Goal: Task Accomplishment & Management: Manage account settings

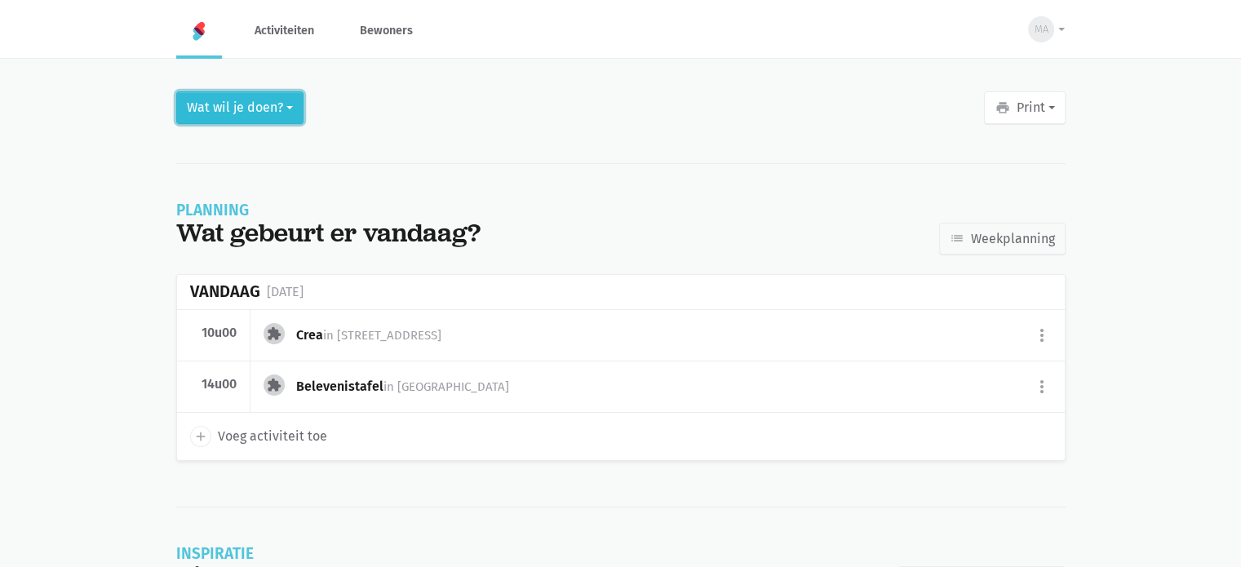
click at [277, 97] on button "Wat wil je doen?" at bounding box center [239, 107] width 127 height 33
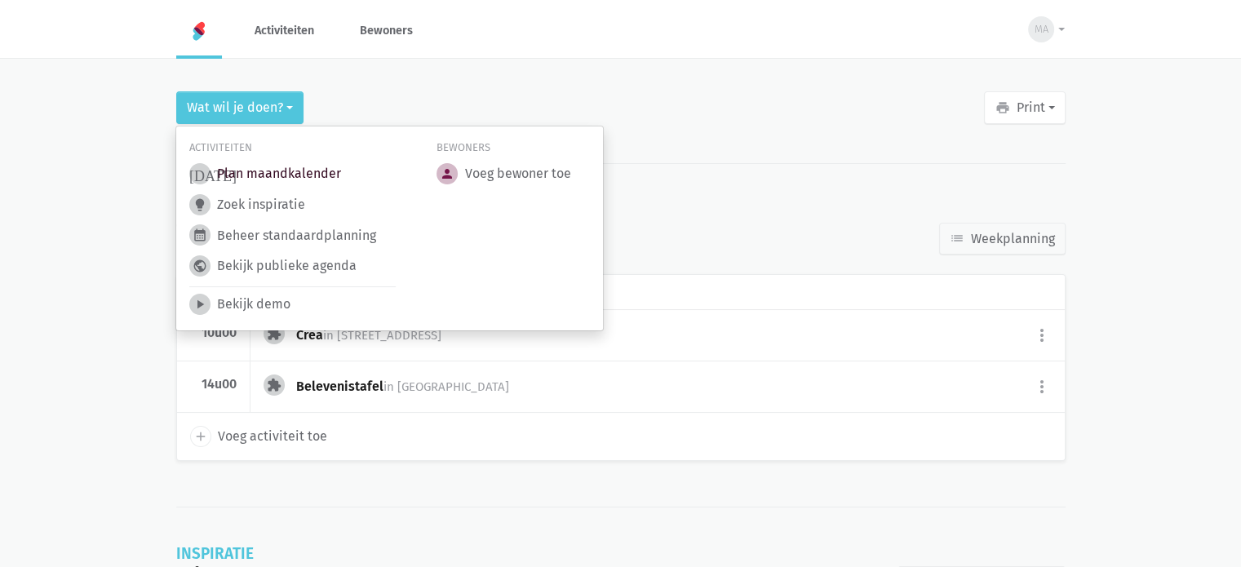
click at [273, 171] on link "[DATE] Plan maandkalender" at bounding box center [265, 173] width 152 height 21
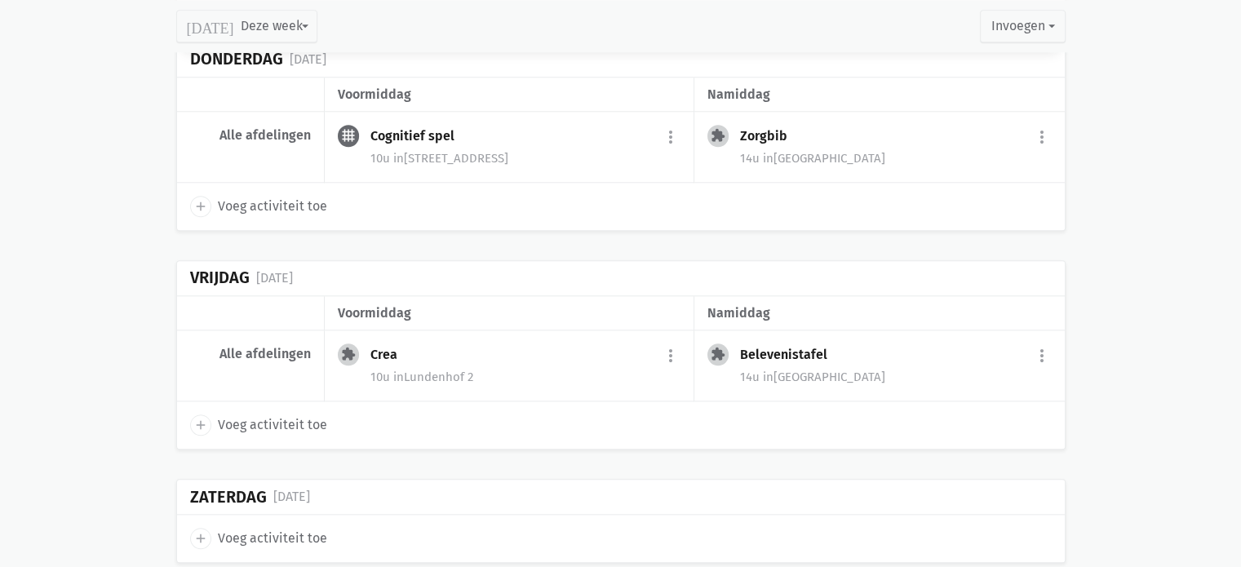
scroll to position [1858, 0]
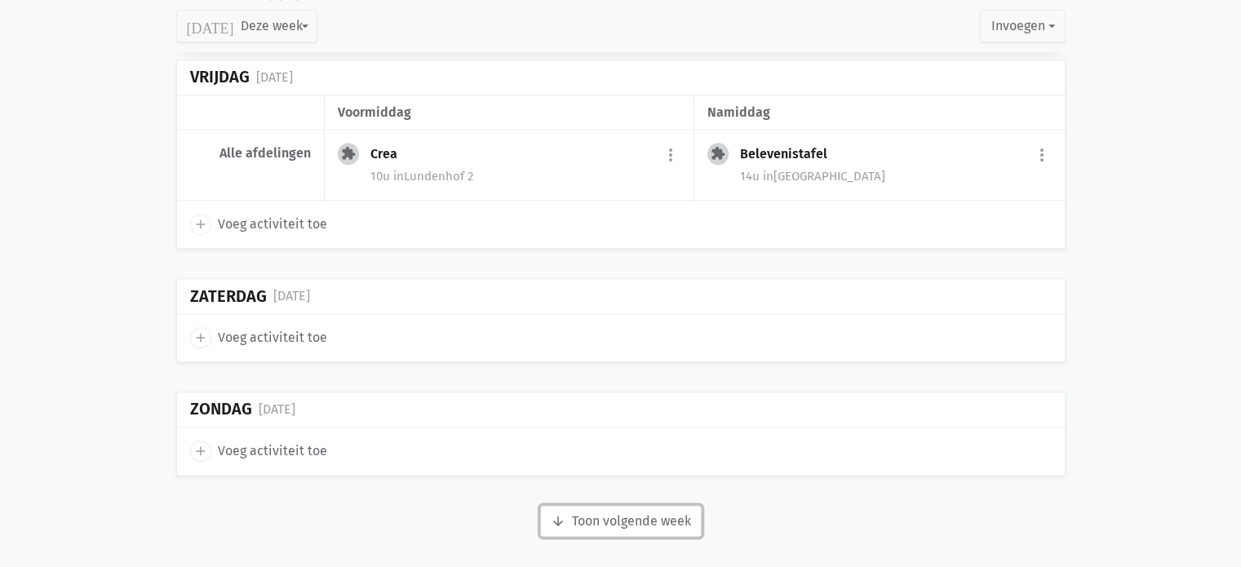
click at [561, 505] on button "arrow_downward Week wordt geladen Toon volgende week" at bounding box center [621, 521] width 162 height 33
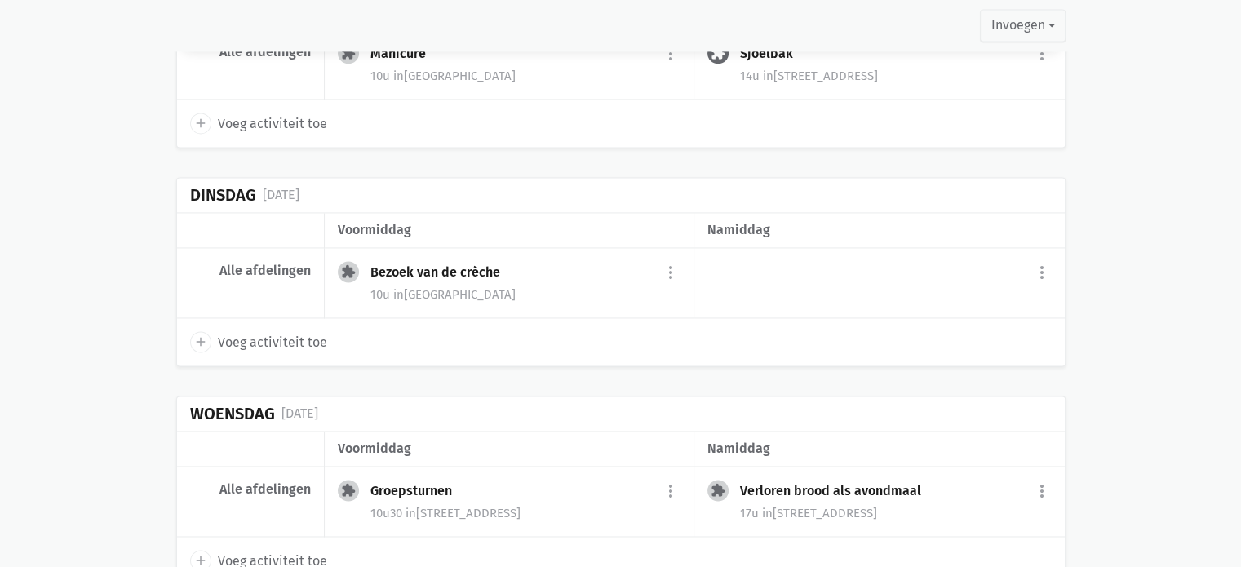
scroll to position [2593, 0]
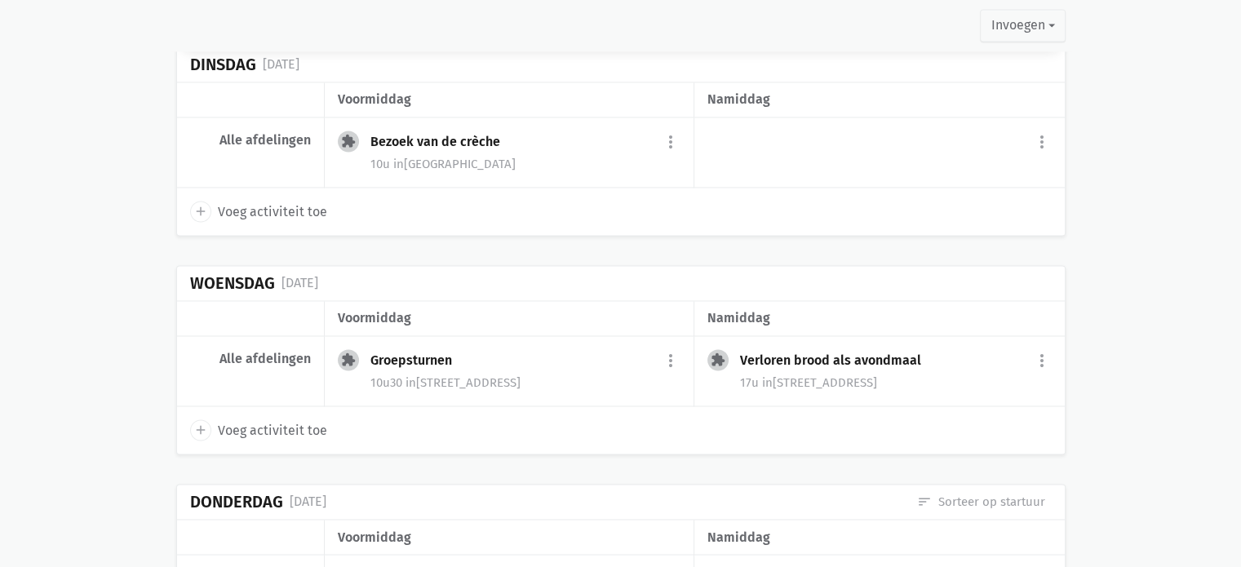
click at [454, 375] on span "in Lundenhof 3" at bounding box center [463, 382] width 115 height 15
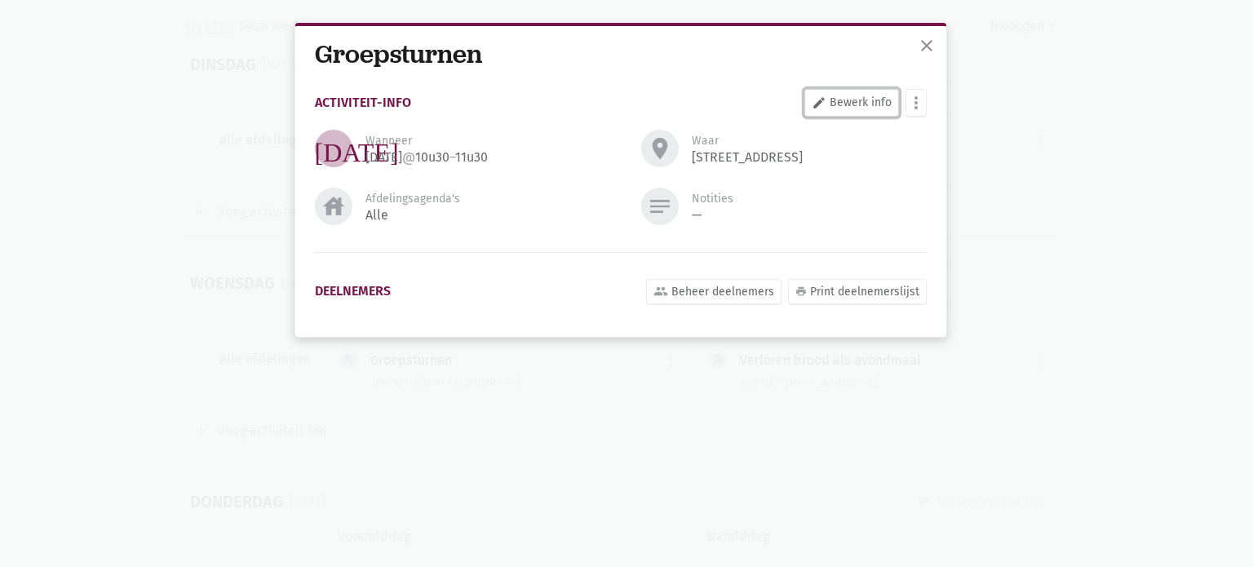
click at [839, 98] on link "edit Bewerk info" at bounding box center [852, 103] width 95 height 28
select select "10:30"
select select "11:30"
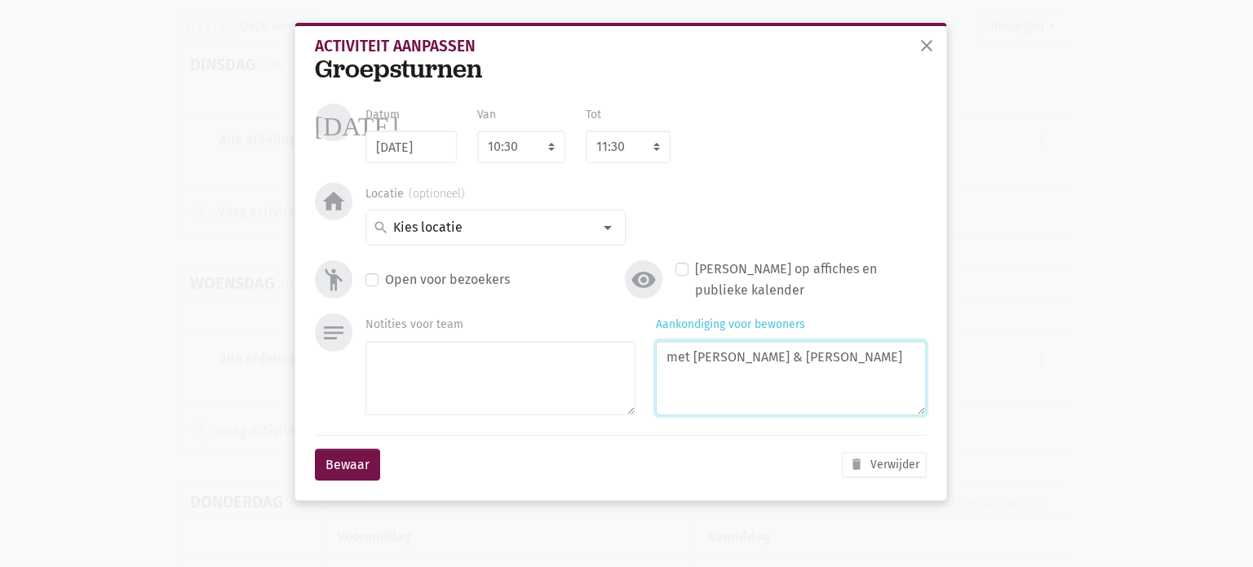
drag, startPoint x: 826, startPoint y: 366, endPoint x: 679, endPoint y: 363, distance: 146.9
click at [679, 363] on textarea "met Monique & Eliska" at bounding box center [791, 378] width 270 height 74
type textarea "met Eliska"
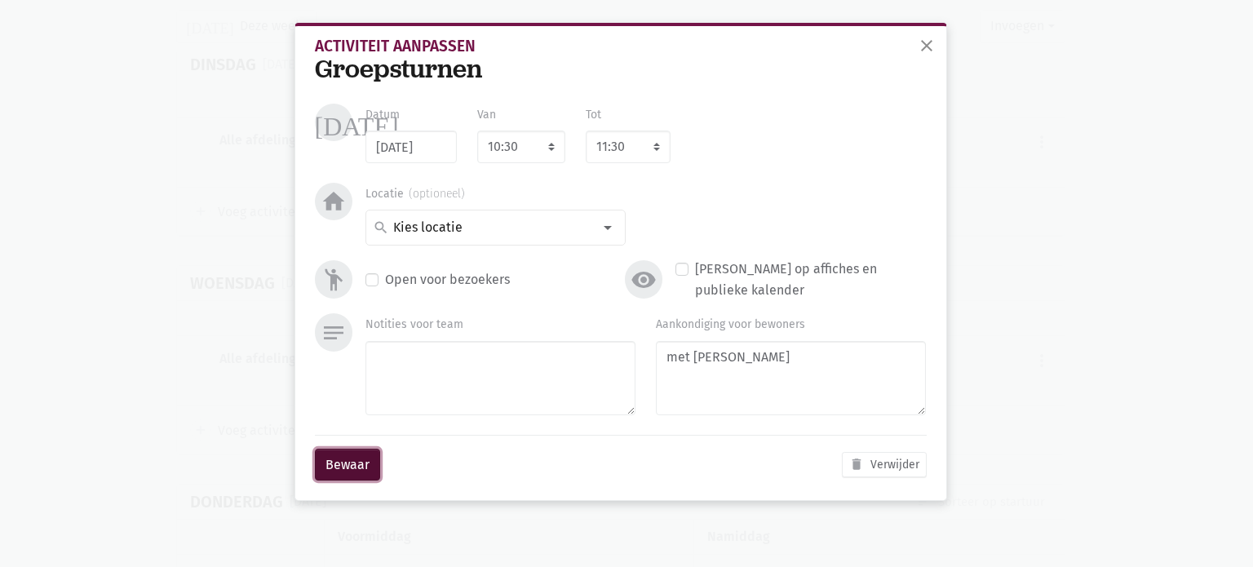
click at [344, 463] on button "Bewaar" at bounding box center [347, 465] width 65 height 33
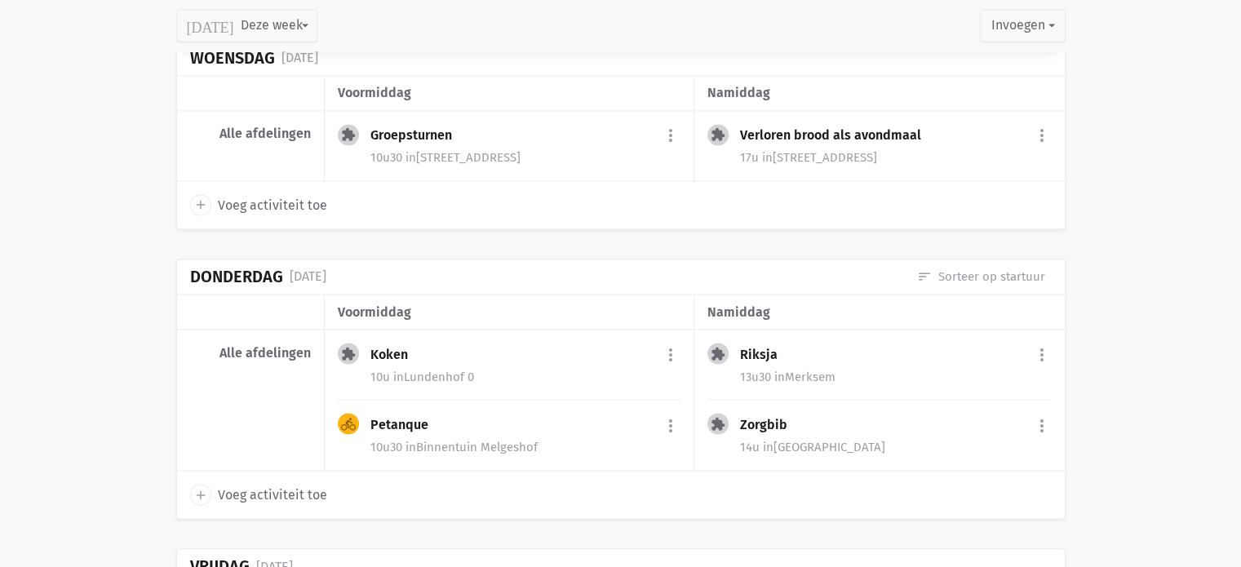
scroll to position [2837, 0]
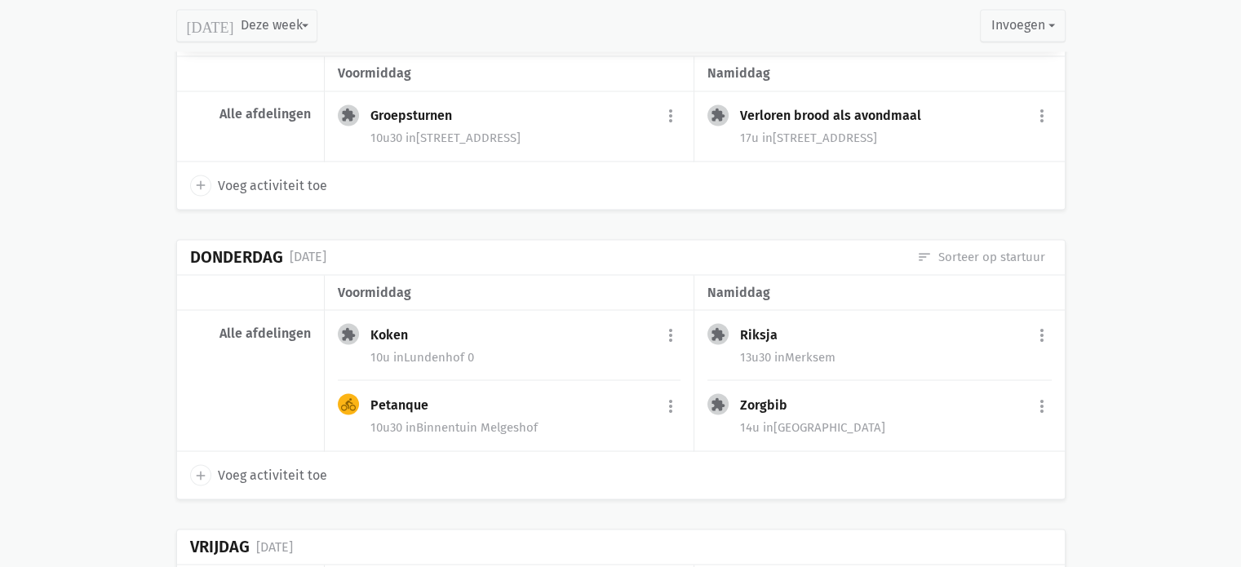
click at [424, 349] on span "in Lundenhof 0" at bounding box center [433, 356] width 81 height 15
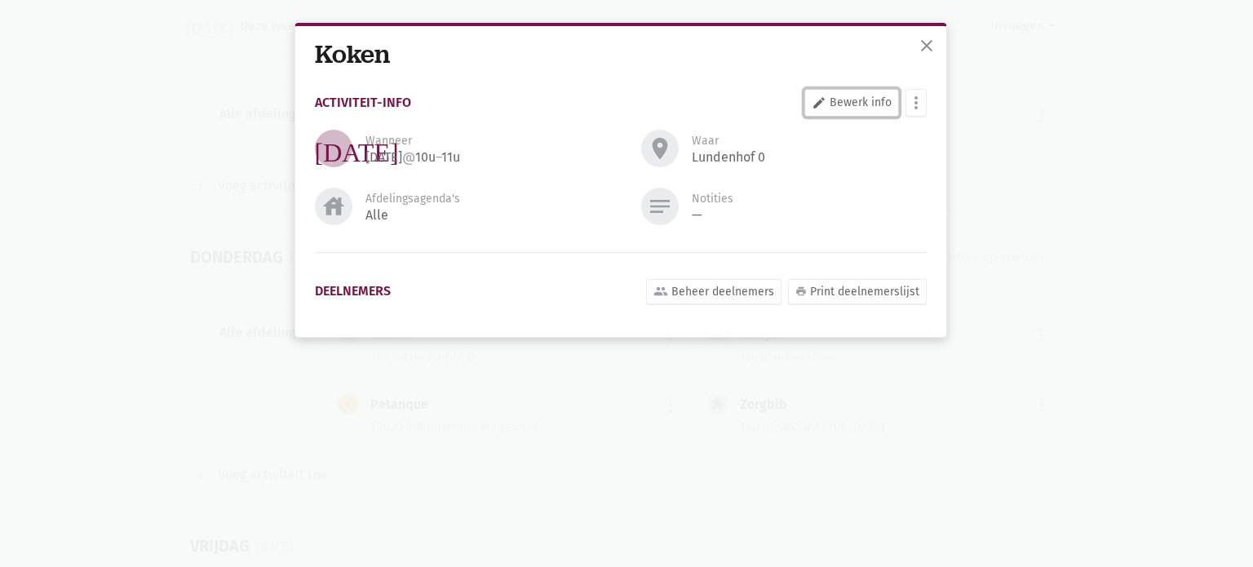
click at [844, 103] on link "edit Bewerk info" at bounding box center [852, 103] width 95 height 28
select select "10:00"
select select "11:00"
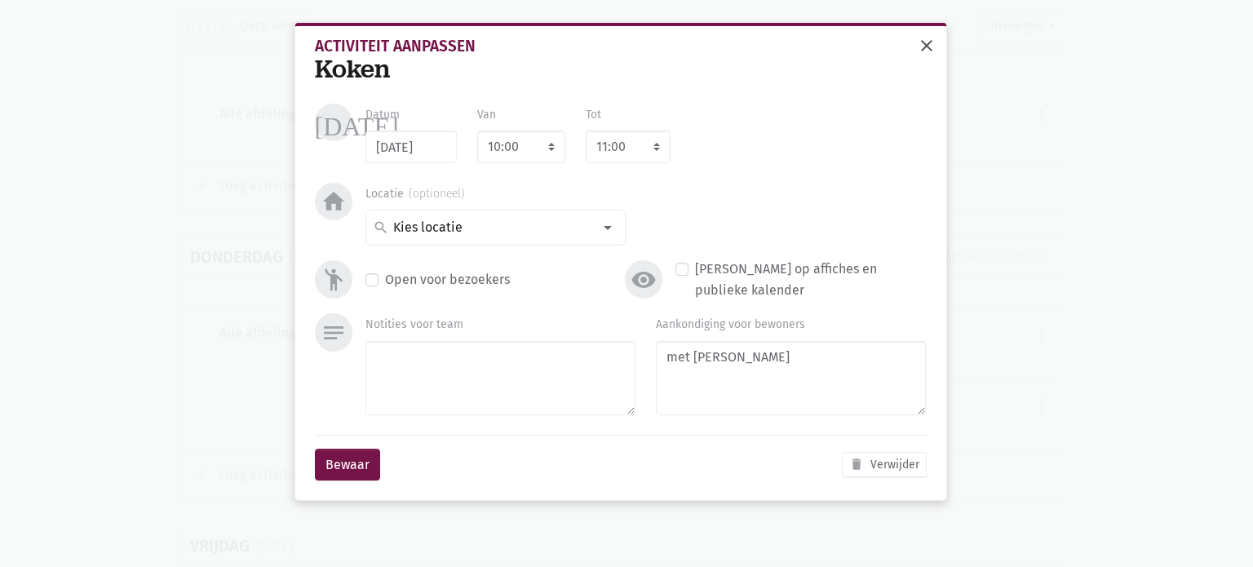
click at [928, 47] on span "close" at bounding box center [927, 46] width 20 height 20
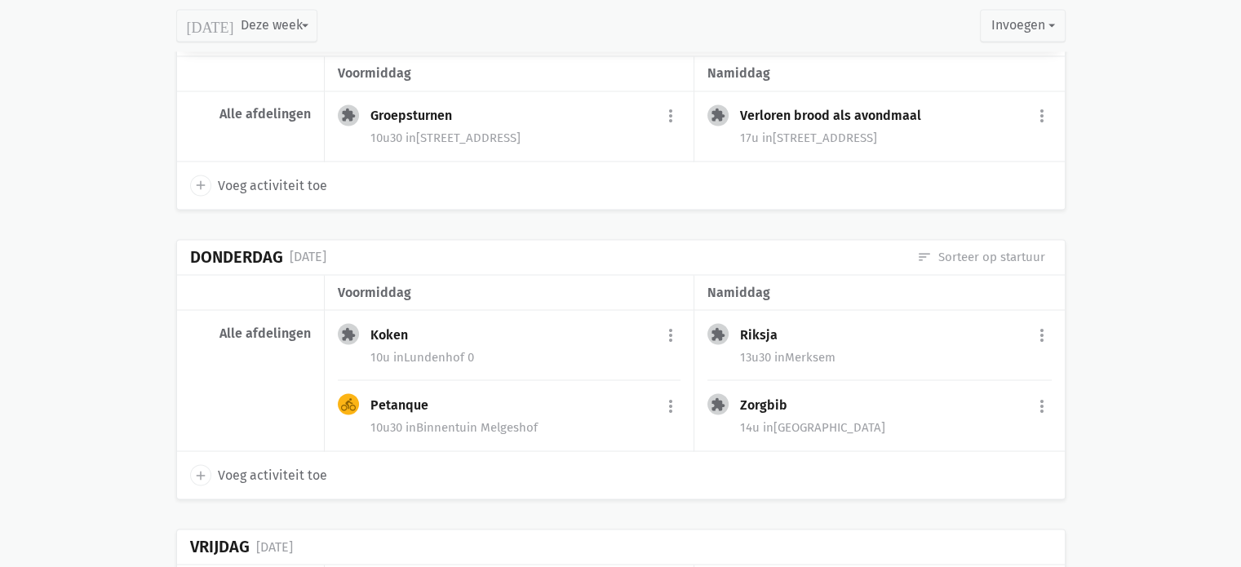
click at [412, 419] on span "in" at bounding box center [411, 426] width 11 height 15
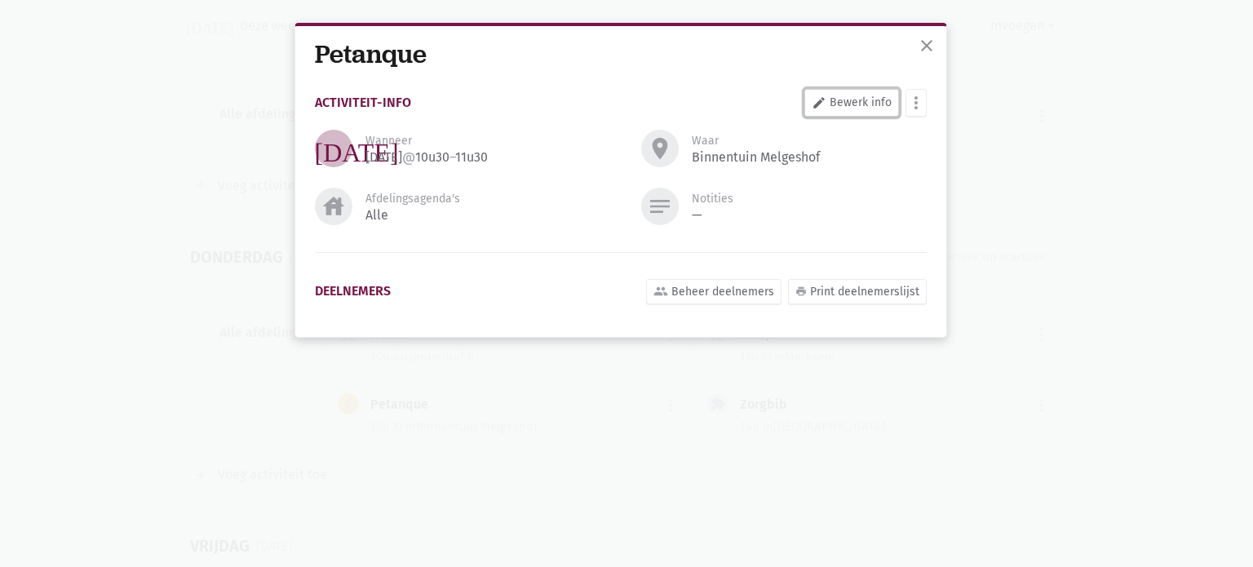
click at [850, 95] on link "edit Bewerk info" at bounding box center [852, 103] width 95 height 28
select select "10:30"
select select "11:30"
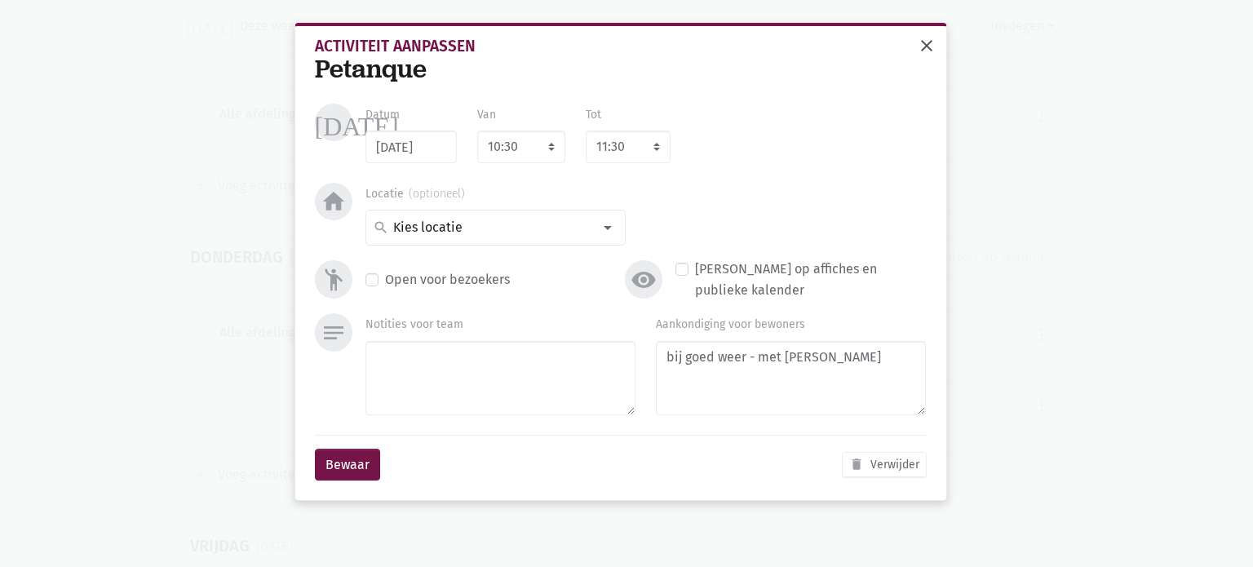
click at [927, 44] on span "close" at bounding box center [927, 46] width 20 height 20
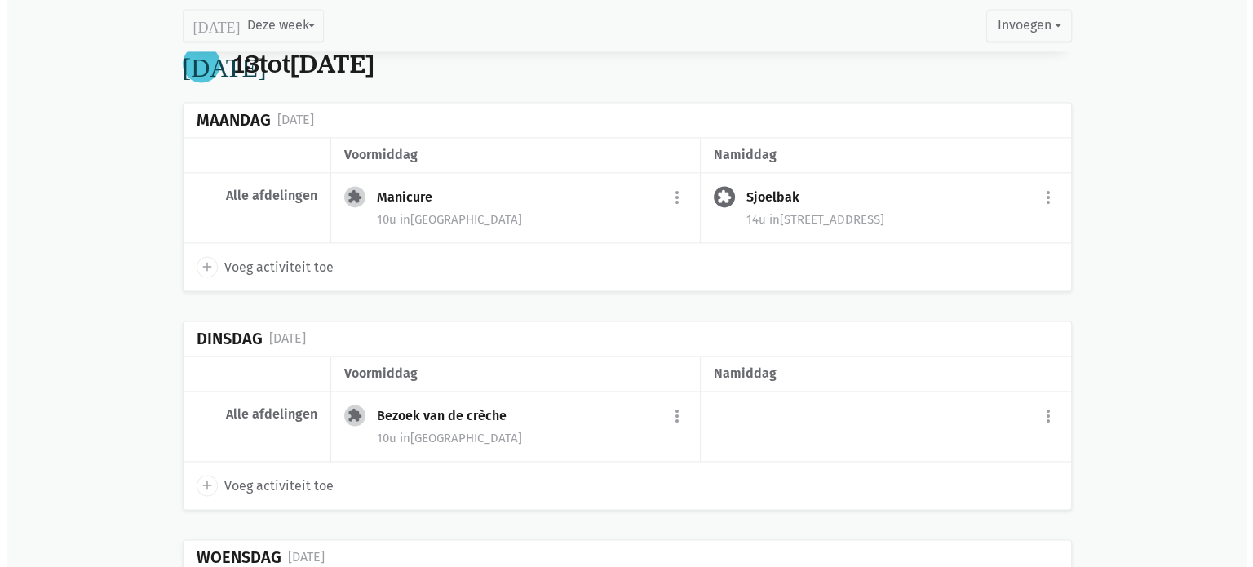
scroll to position [2429, 0]
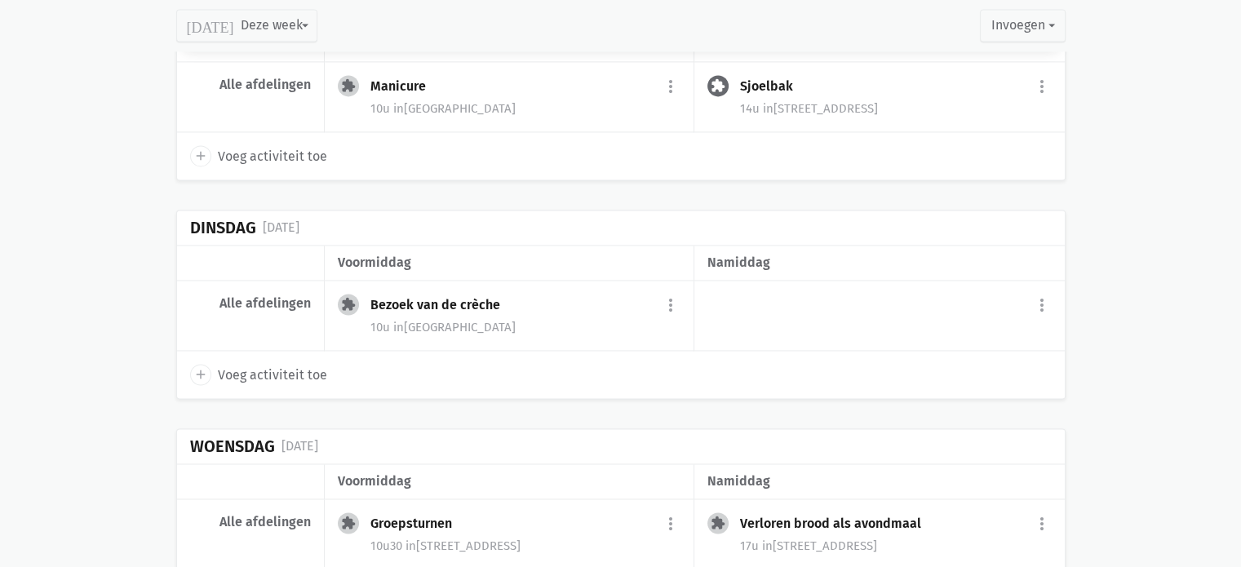
click at [199, 367] on icon "add" at bounding box center [200, 374] width 15 height 15
type input "14/10/2025"
select select "14:00"
select select "15:00"
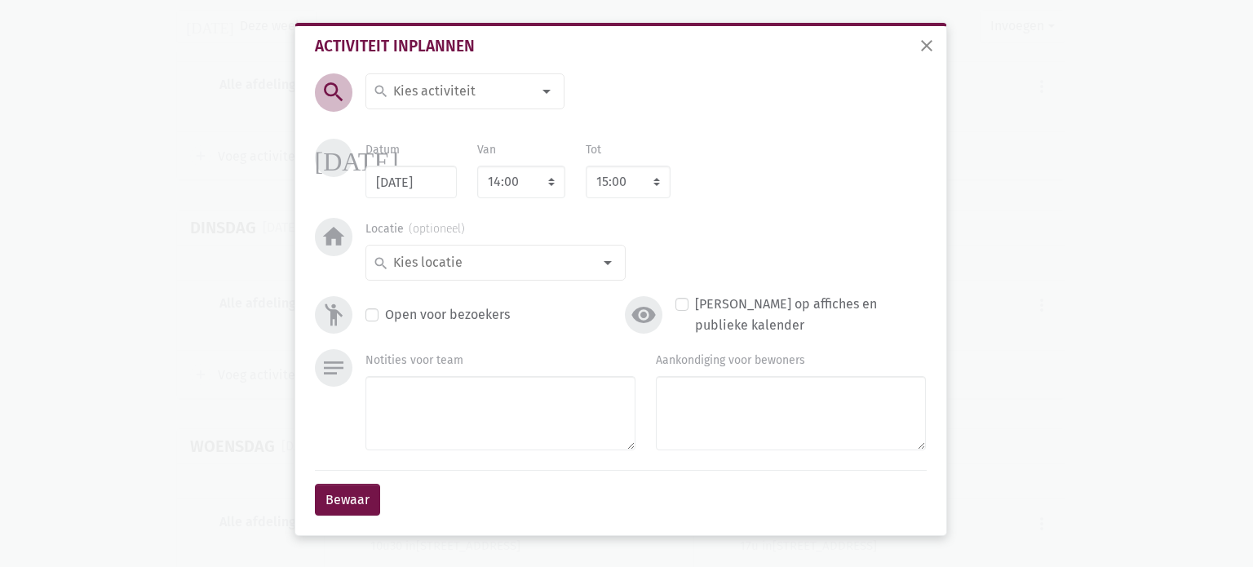
click at [432, 91] on input at bounding box center [461, 91] width 141 height 21
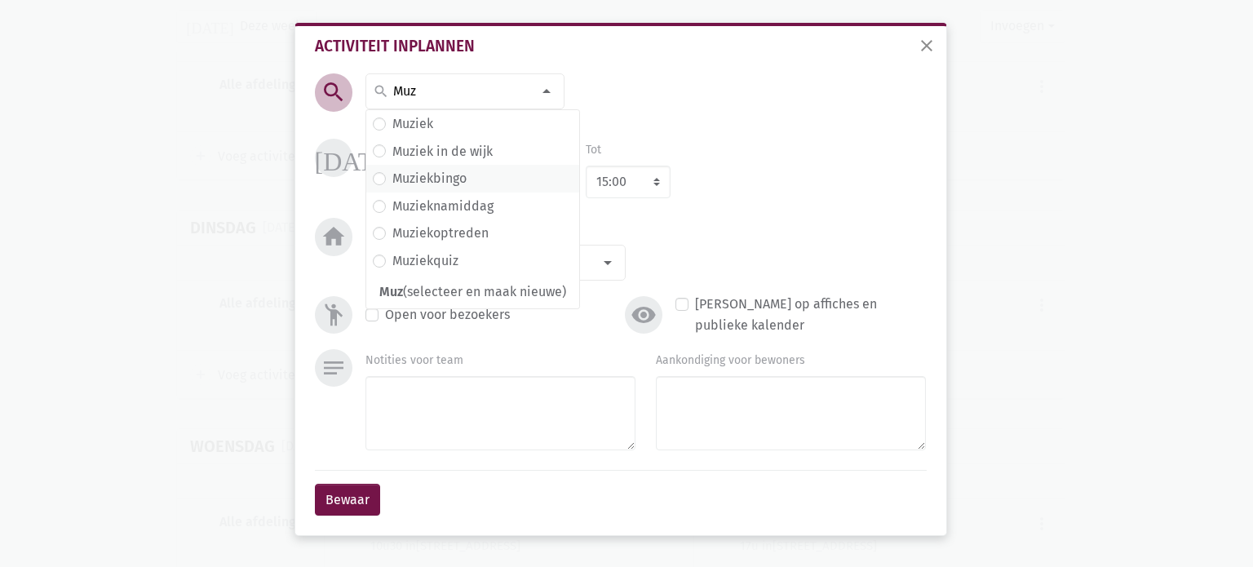
type input "Muz"
click at [473, 180] on span "Muziekbingo" at bounding box center [473, 178] width 200 height 21
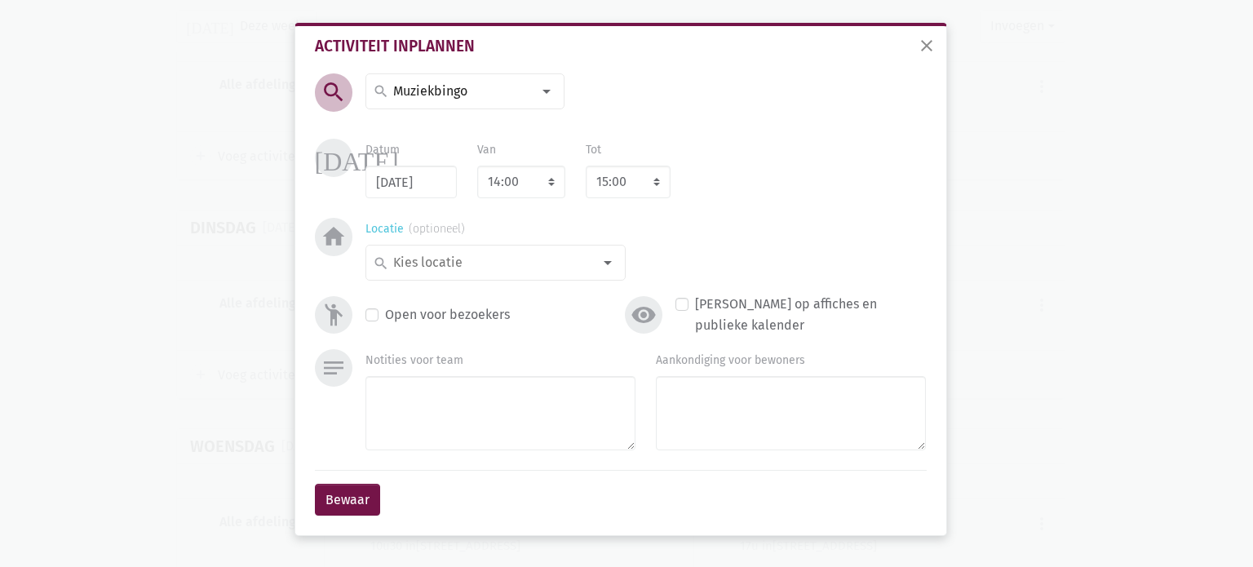
click at [459, 260] on input at bounding box center [492, 262] width 202 height 21
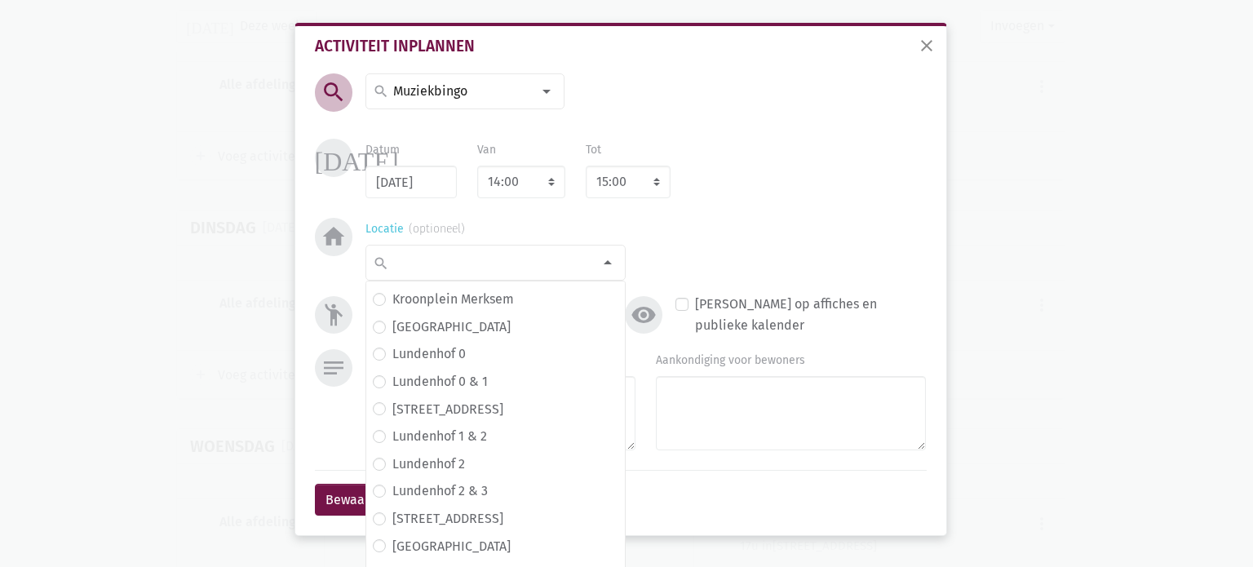
scroll to position [245, 0]
click at [460, 380] on span "Lundenhof 1" at bounding box center [496, 380] width 246 height 21
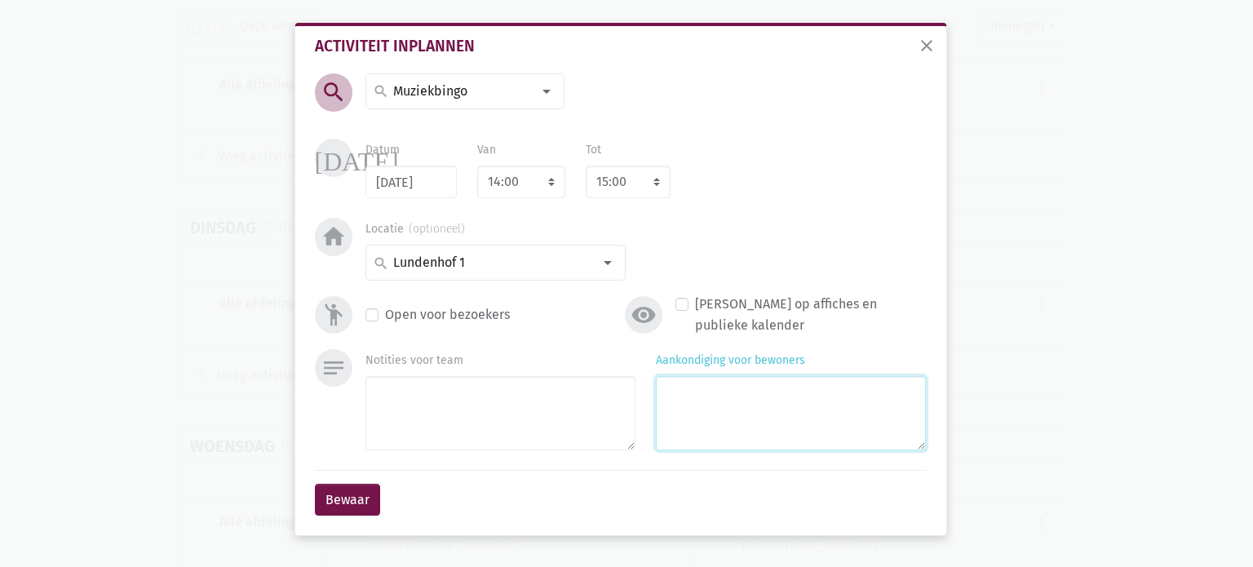
click at [721, 404] on textarea "Aankondiging voor bewoners" at bounding box center [791, 413] width 270 height 74
type textarea "met Monique & Eliska"
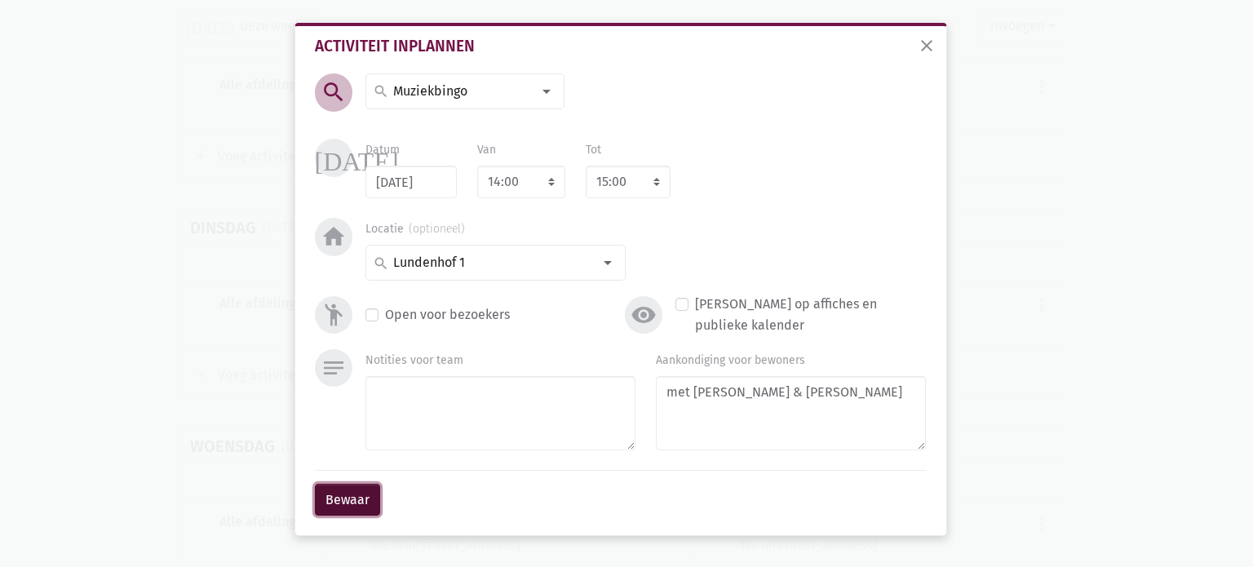
click at [339, 494] on button "Bewaar" at bounding box center [347, 500] width 65 height 33
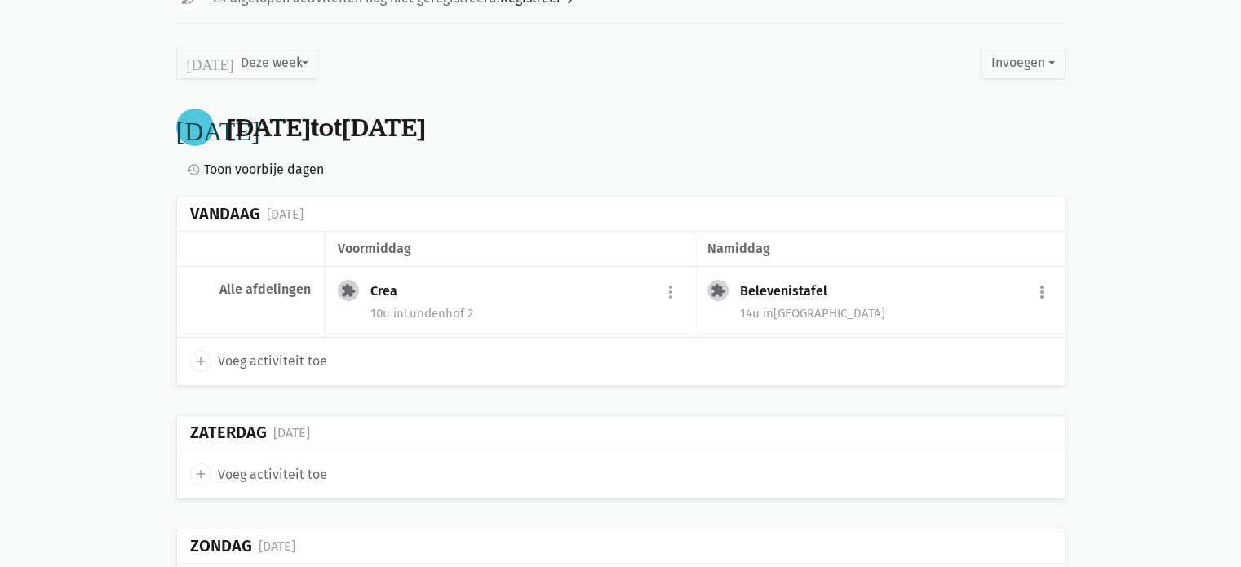
scroll to position [35, 0]
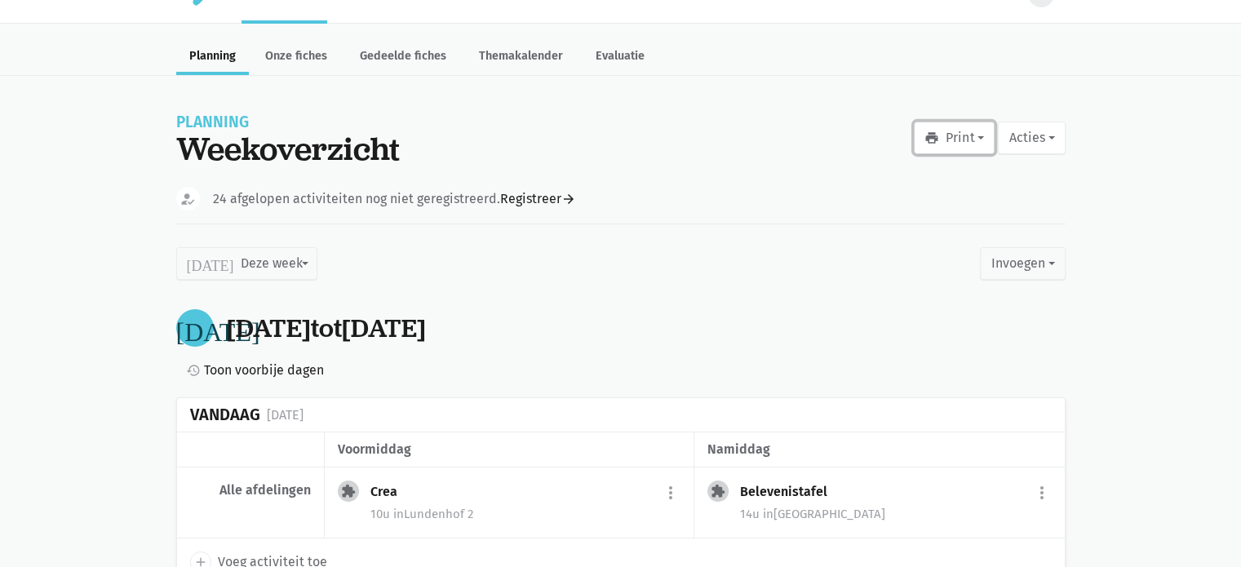
click at [951, 136] on button "print Print" at bounding box center [954, 138] width 81 height 33
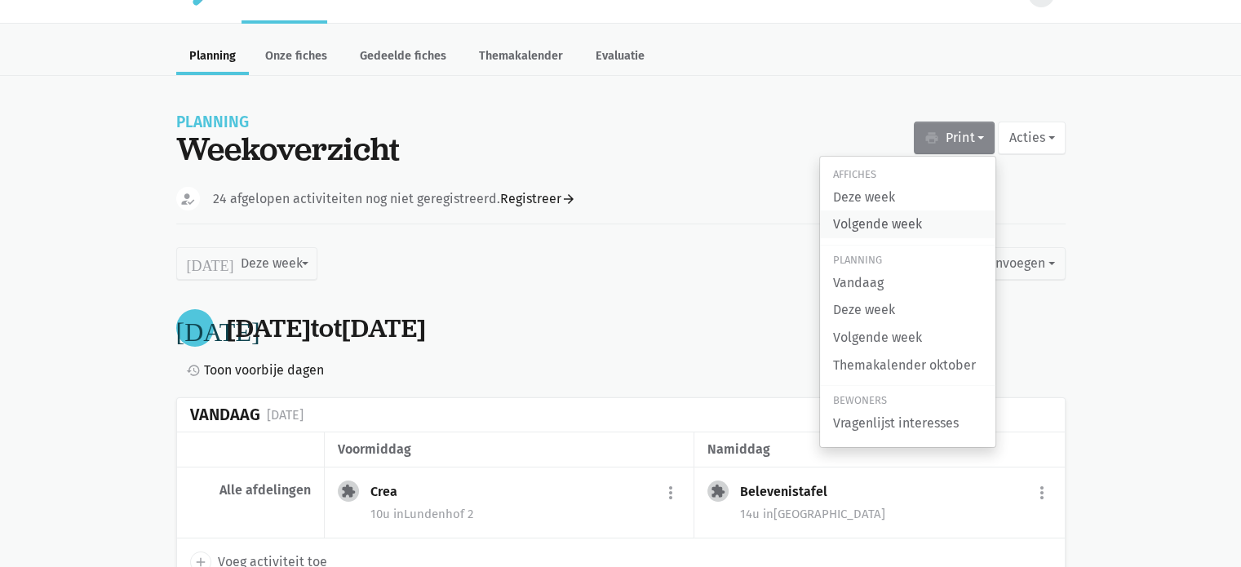
click at [894, 228] on link "Volgende week" at bounding box center [907, 225] width 175 height 28
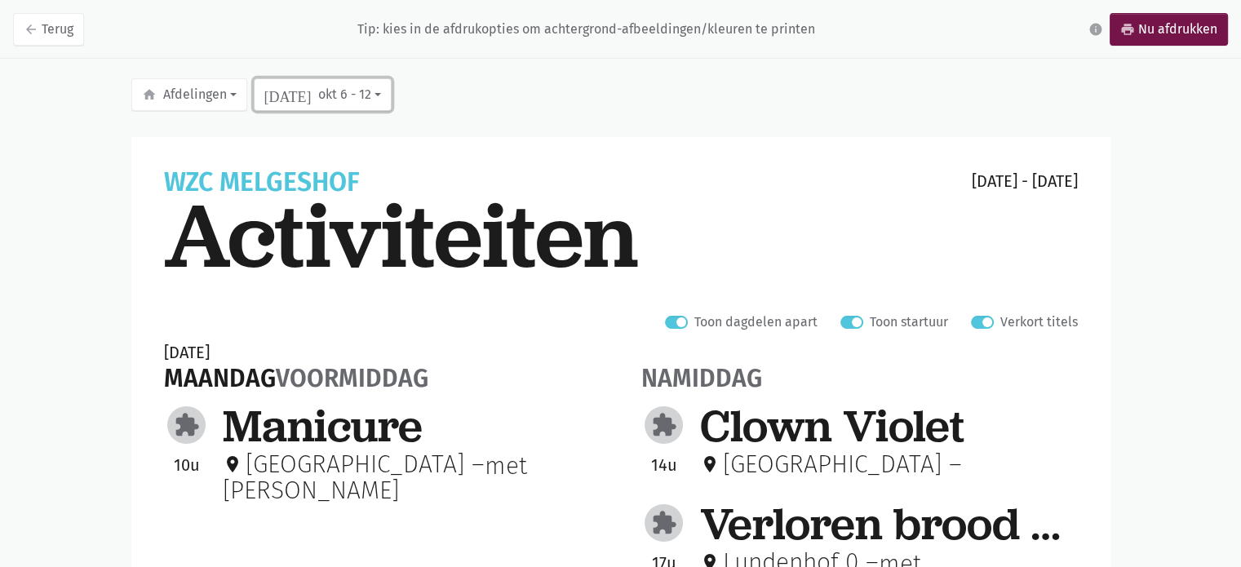
click at [313, 109] on button "today okt 6 - 12" at bounding box center [323, 94] width 138 height 33
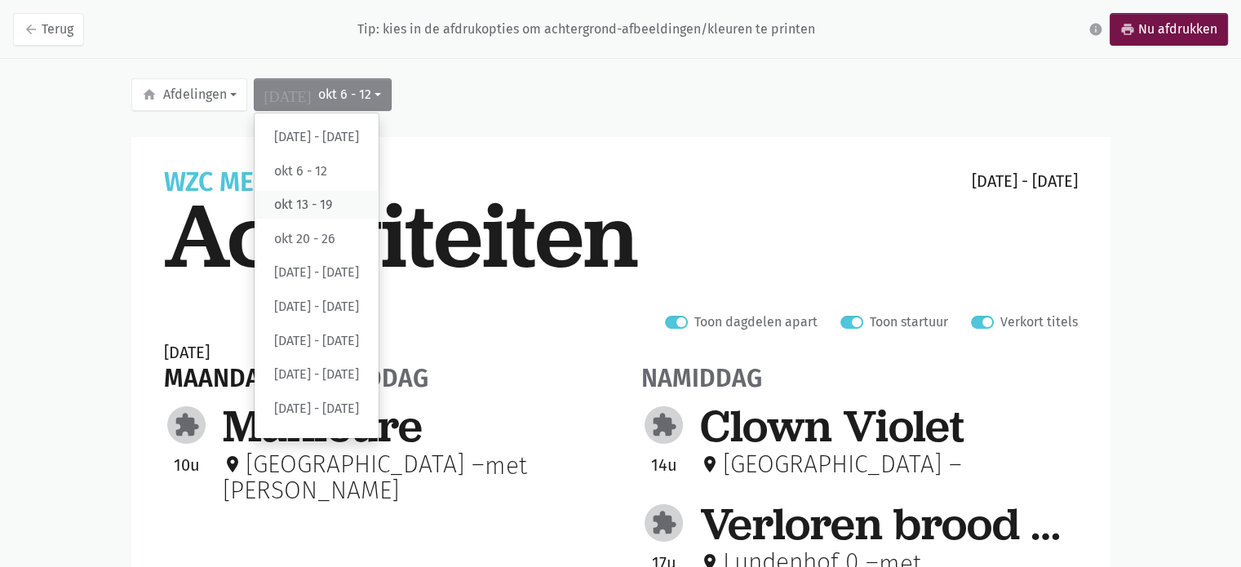
click at [317, 199] on label "okt 13 - 19" at bounding box center [317, 205] width 124 height 28
click at [0, 0] on input "okt 13 - 19" at bounding box center [0, 0] width 0 height 0
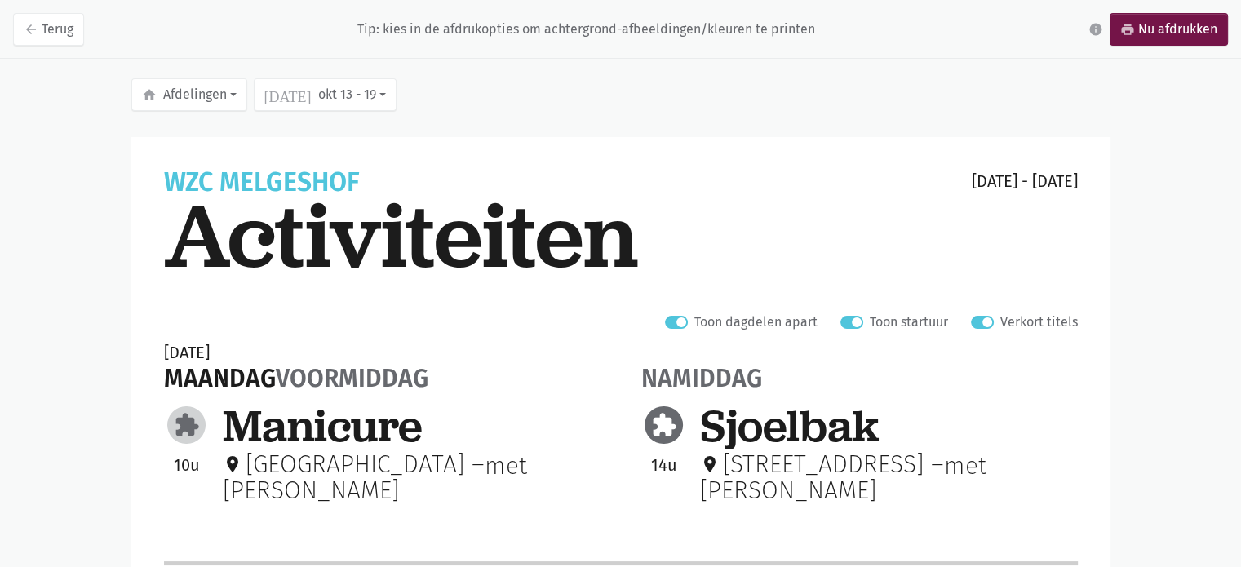
click at [1000, 319] on label "Verkort titels" at bounding box center [1039, 322] width 78 height 21
click at [981, 319] on input "Verkort titels" at bounding box center [977, 320] width 13 height 17
checkbox input "false"
click at [1134, 29] on link "print Nu afdrukken" at bounding box center [1169, 29] width 118 height 33
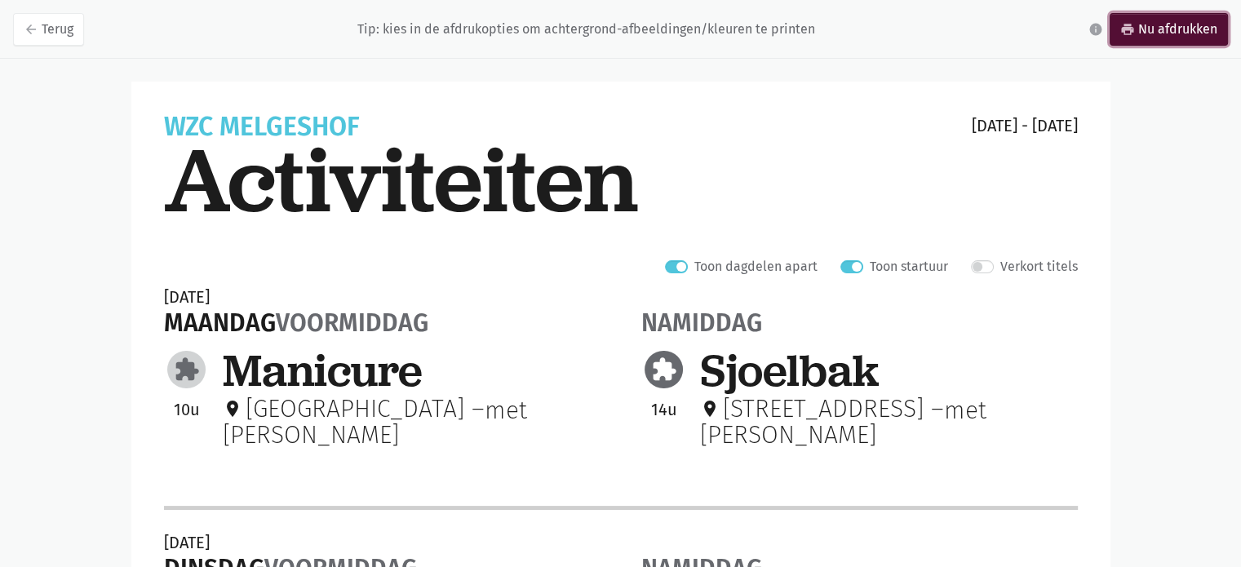
scroll to position [82, 0]
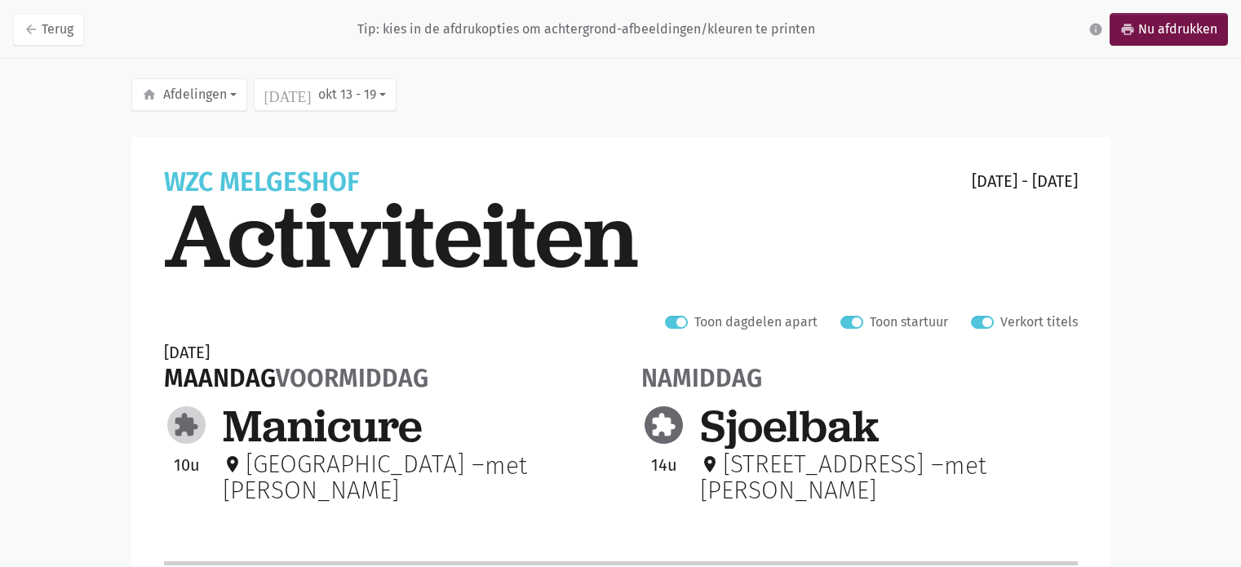
scroll to position [82, 0]
